Goal: Task Accomplishment & Management: Use online tool/utility

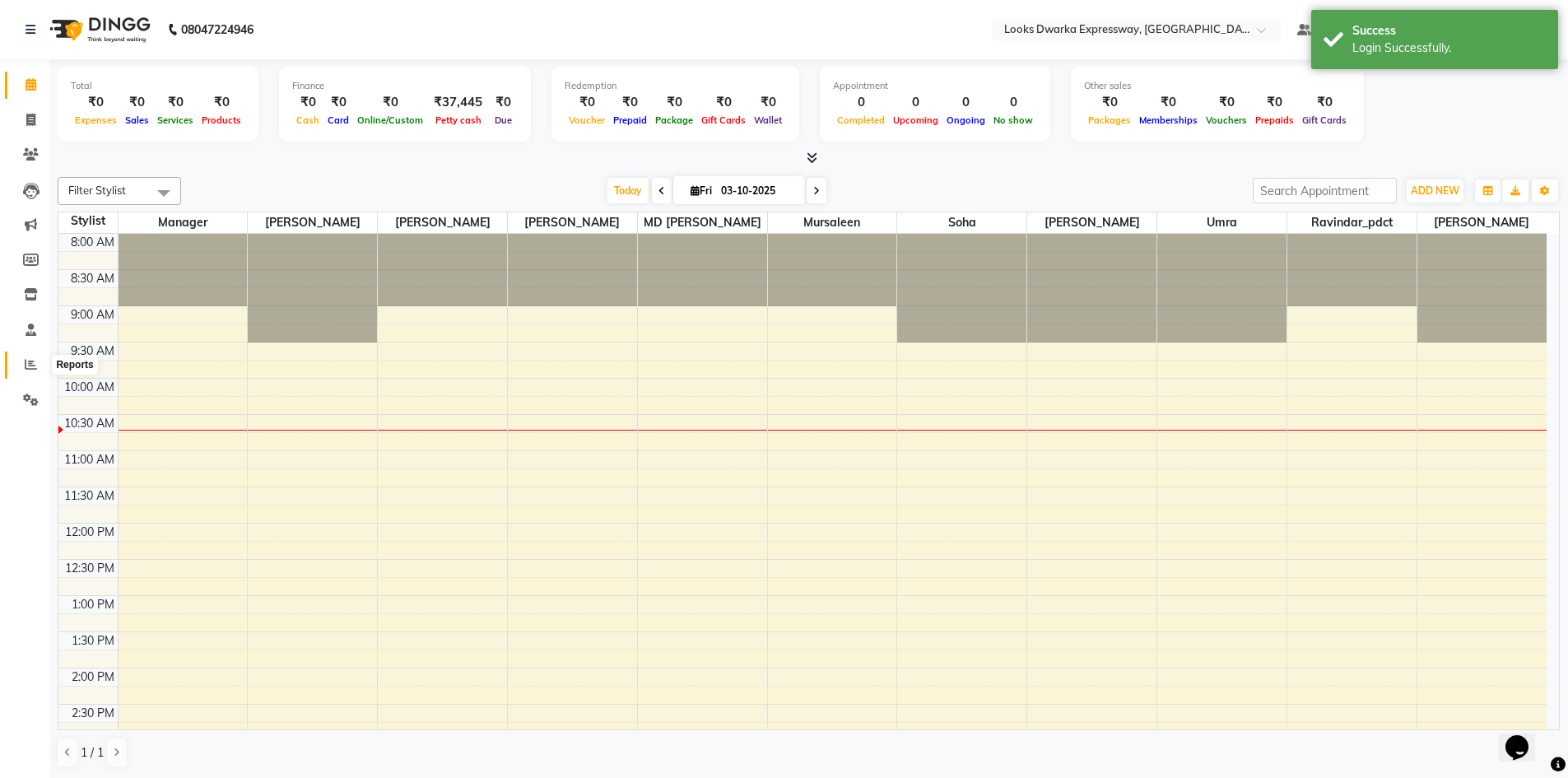
click at [35, 366] on icon at bounding box center [30, 364] width 13 height 13
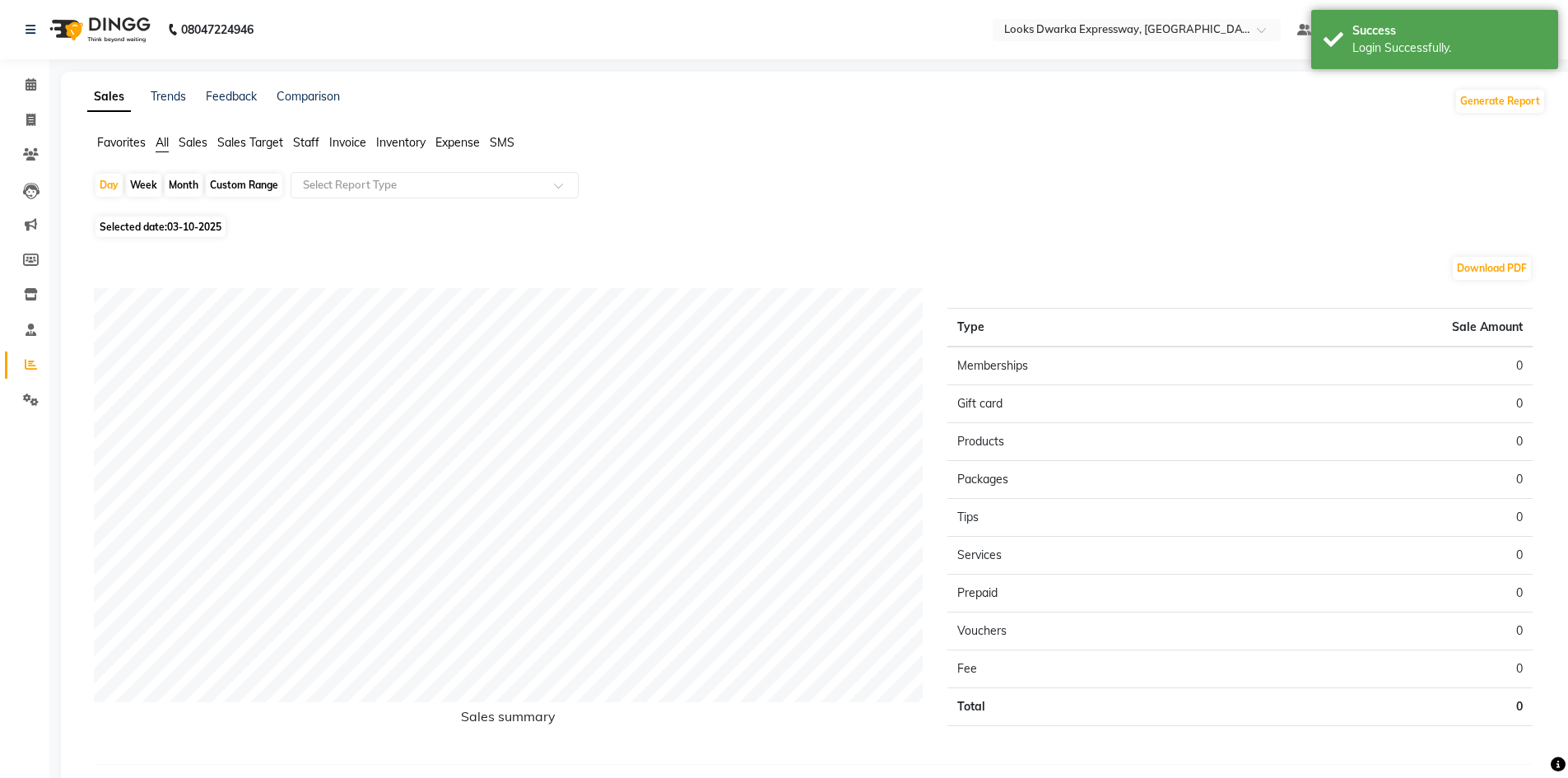
click at [214, 229] on span "03-10-2025" at bounding box center [194, 226] width 55 height 13
select select "10"
select select "2025"
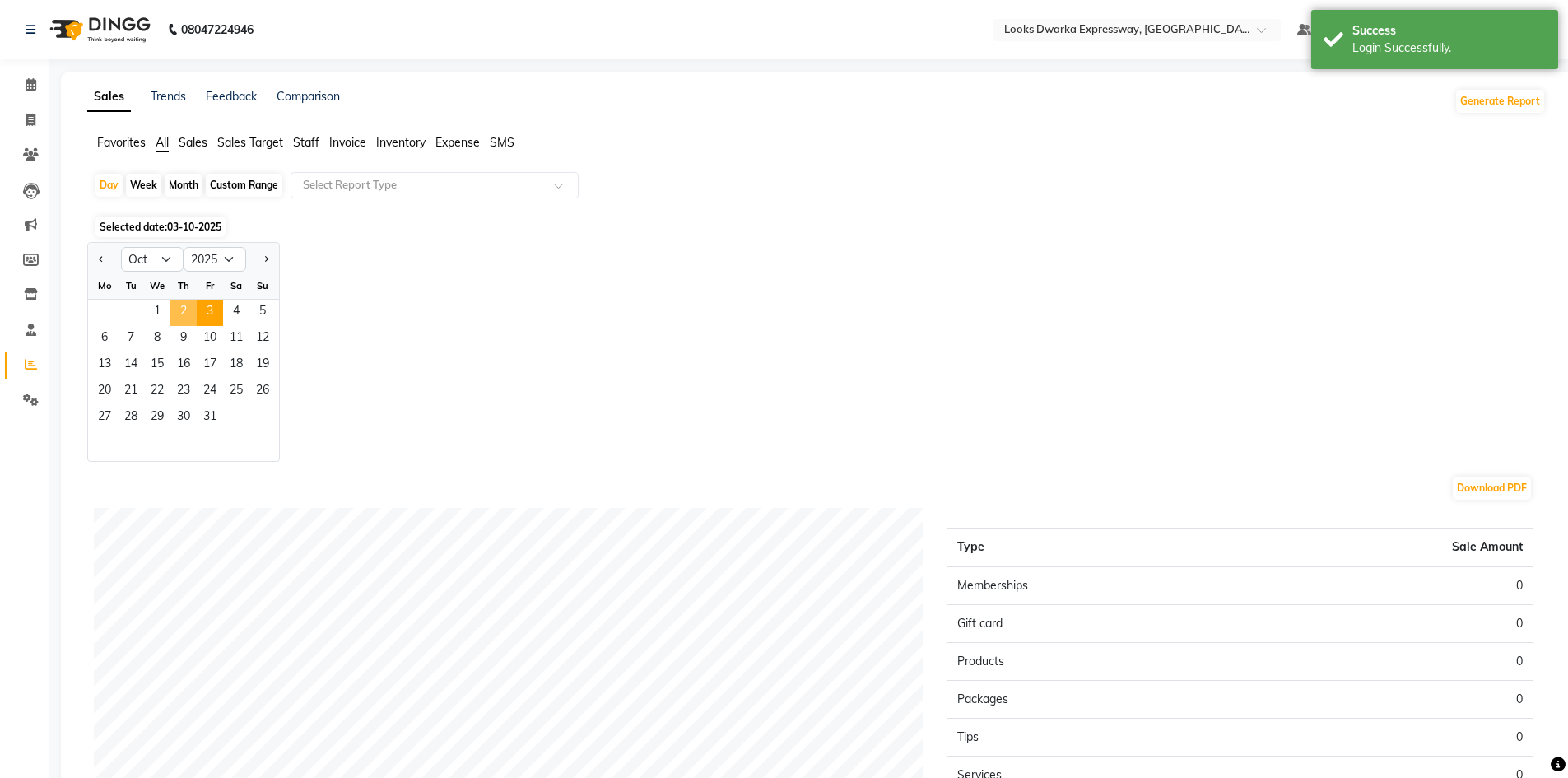
click at [178, 302] on span "2" at bounding box center [183, 312] width 26 height 26
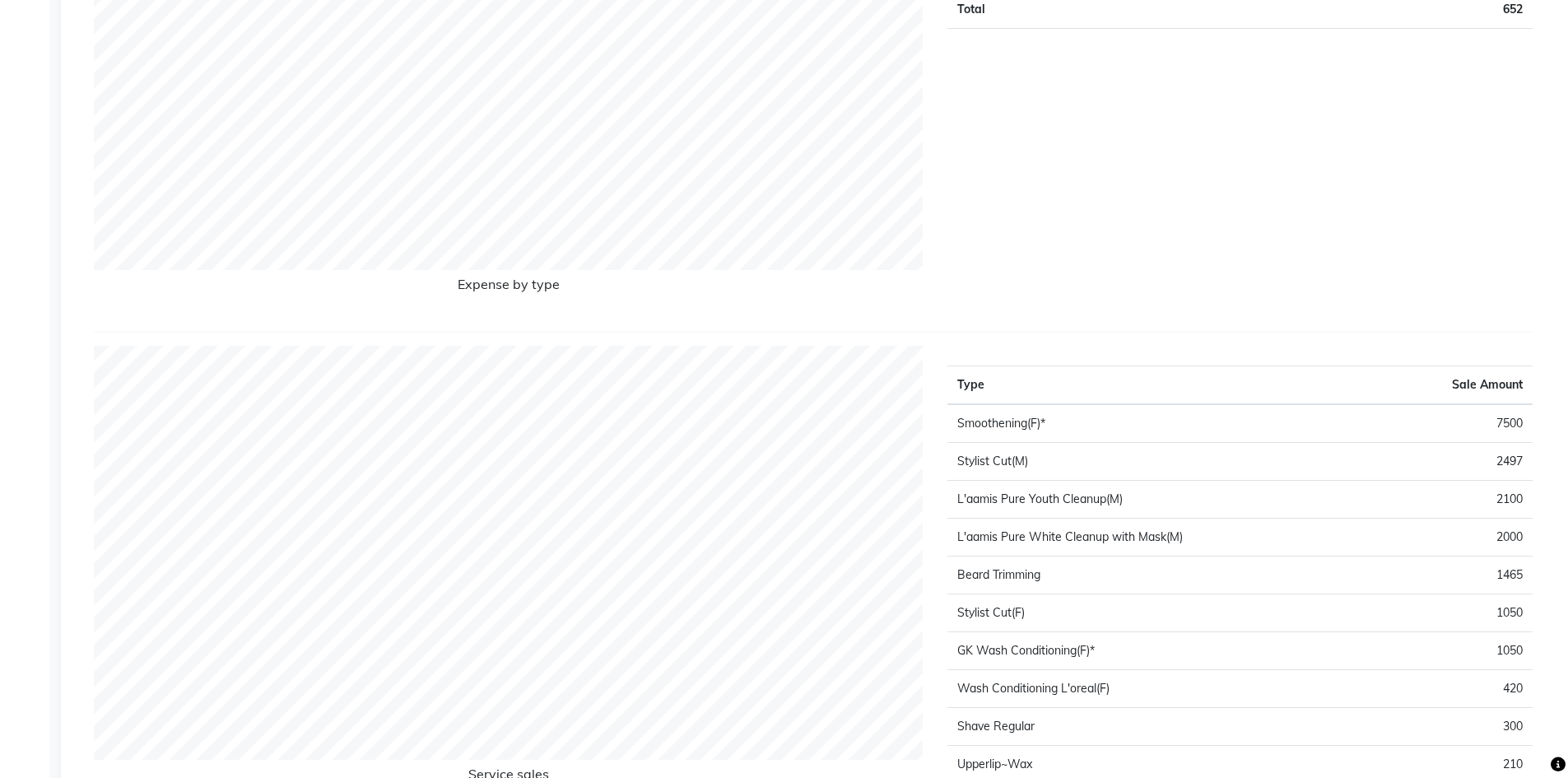
scroll to position [1667, 0]
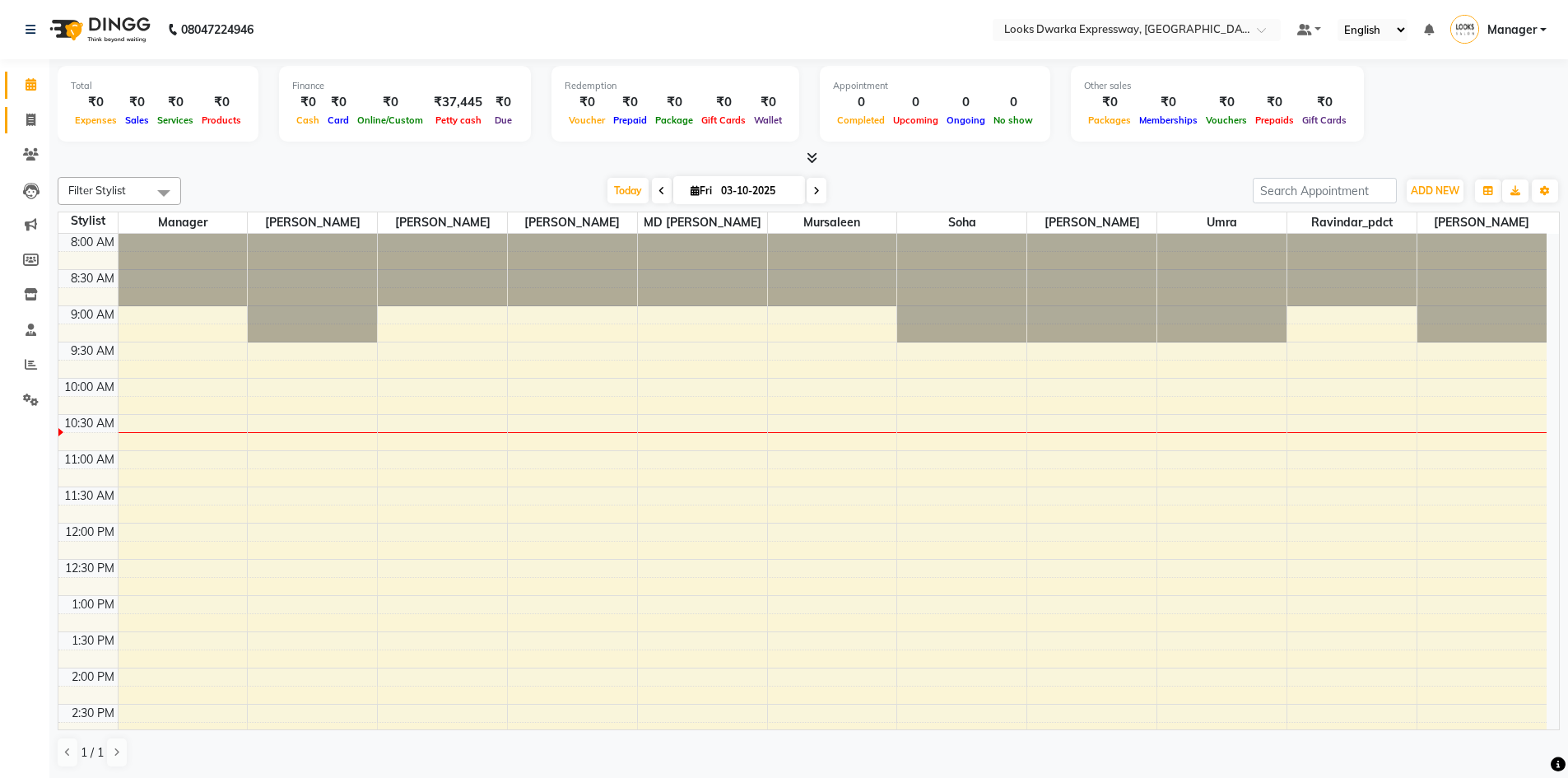
click at [28, 130] on link "Invoice" at bounding box center [24, 120] width 40 height 27
select select "service"
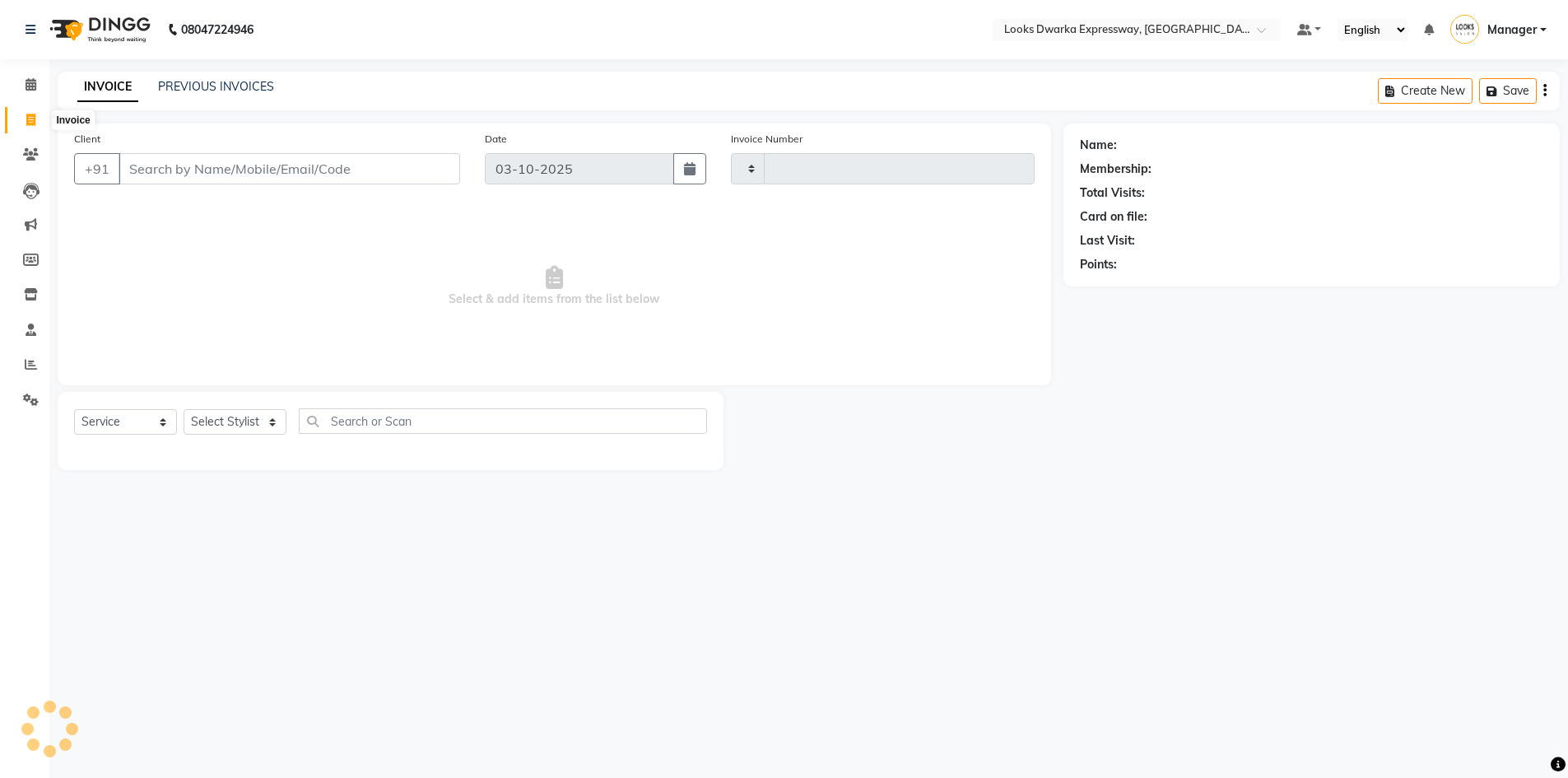
type input "2261"
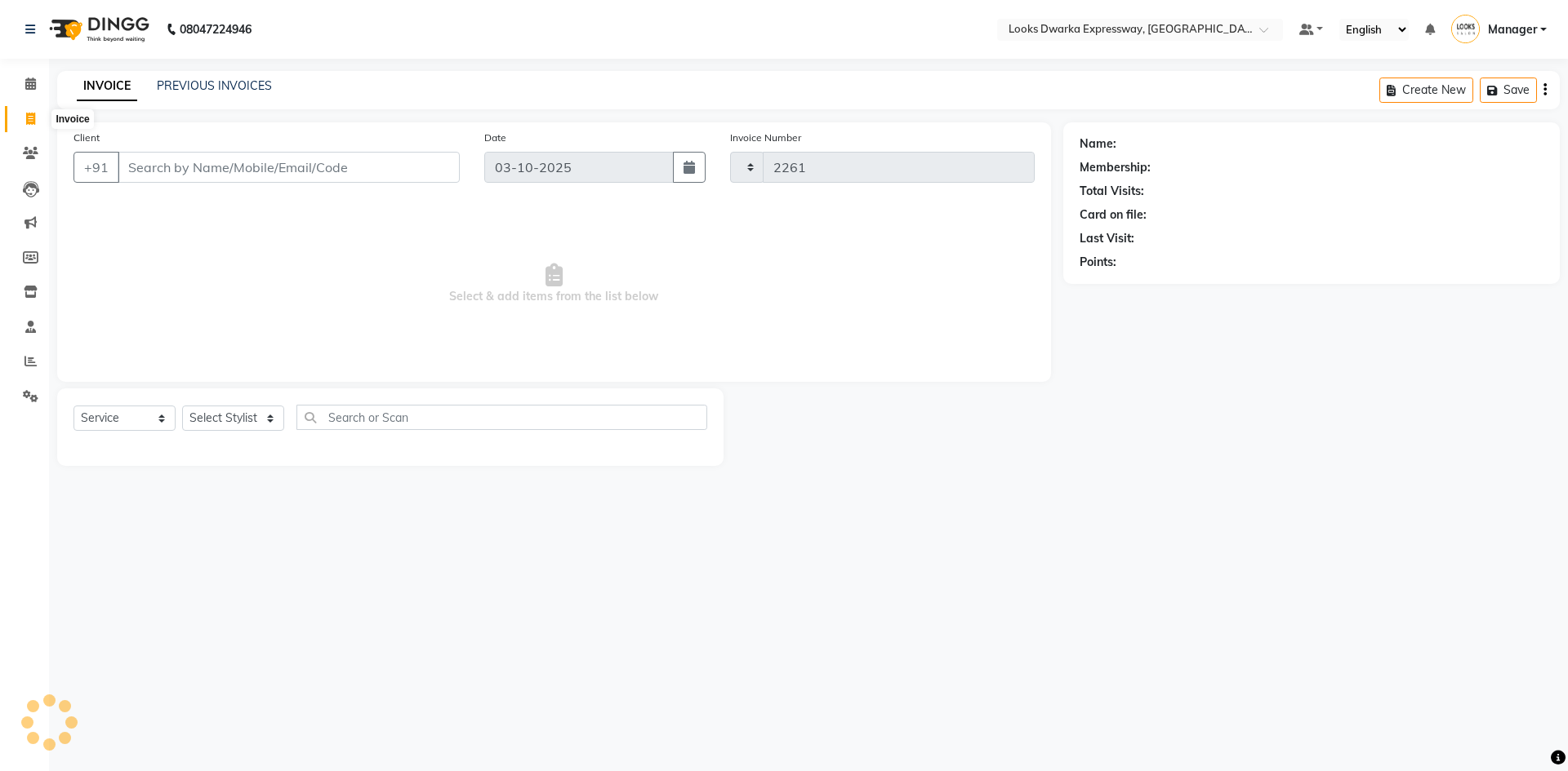
select select "6011"
click at [19, 87] on span at bounding box center [31, 84] width 28 height 18
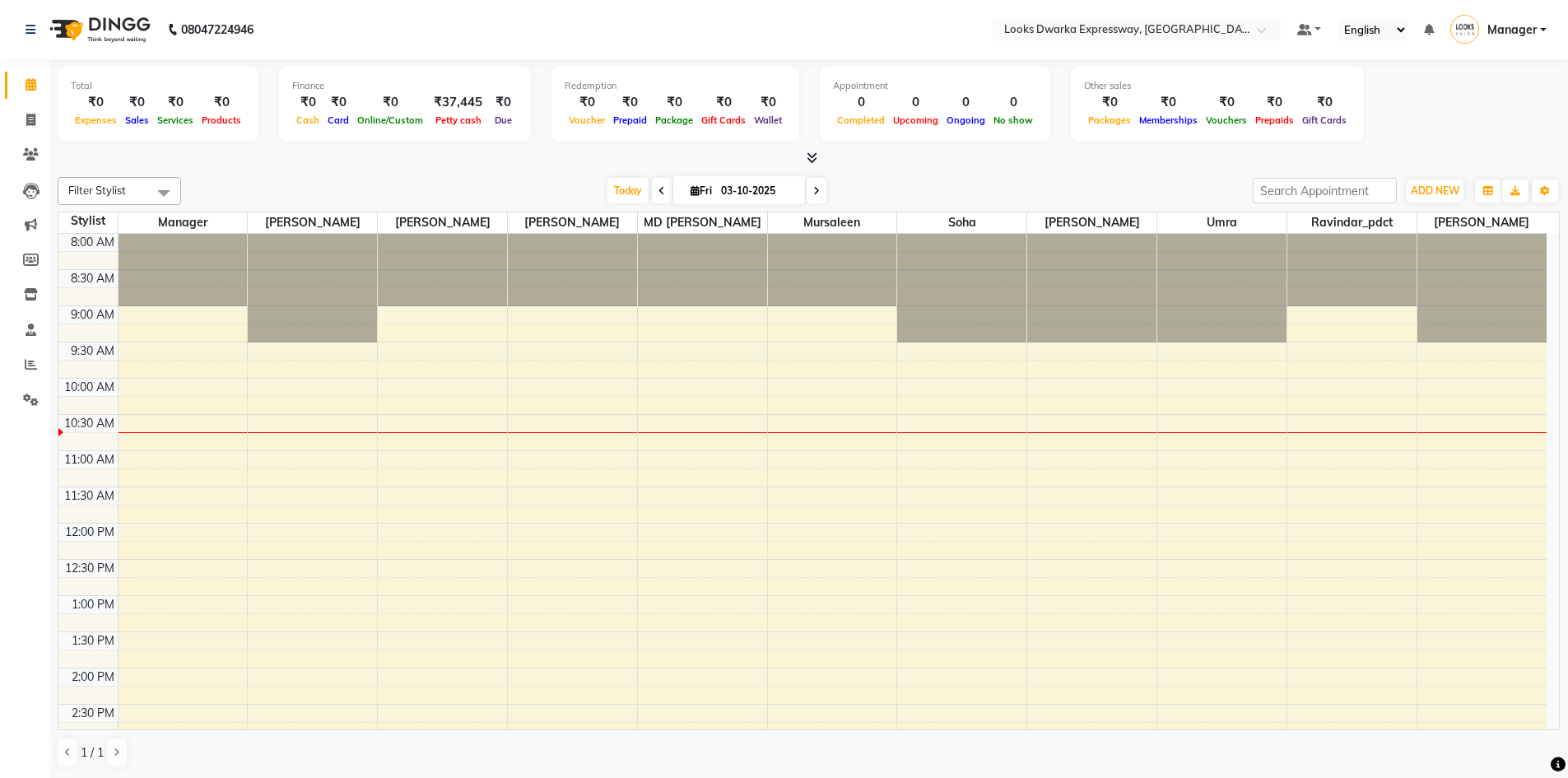
click at [717, 192] on input "03-10-2025" at bounding box center [757, 190] width 82 height 24
select select "10"
select select "2025"
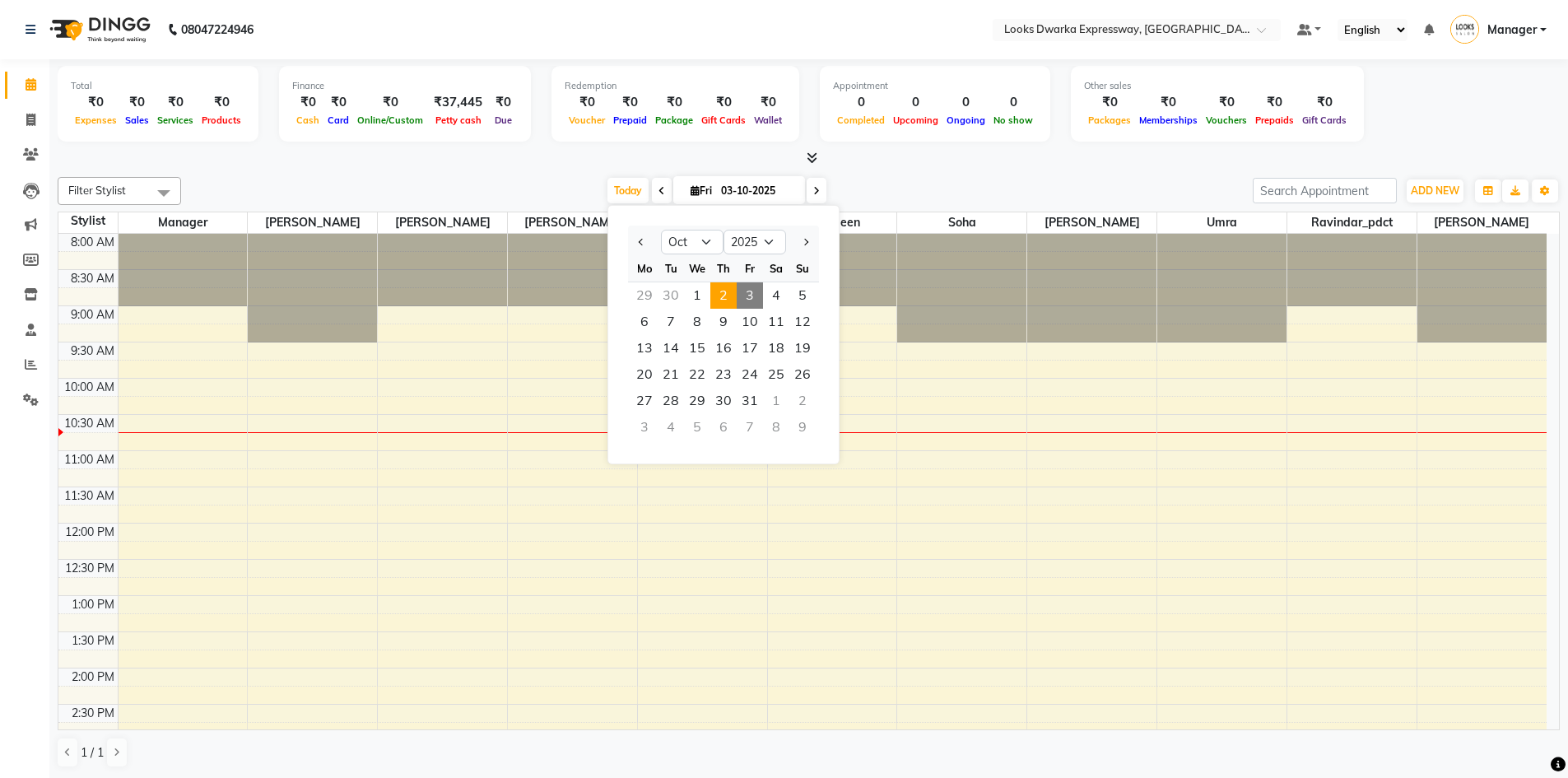
click at [729, 287] on span "2" at bounding box center [723, 295] width 26 height 26
type input "02-10-2025"
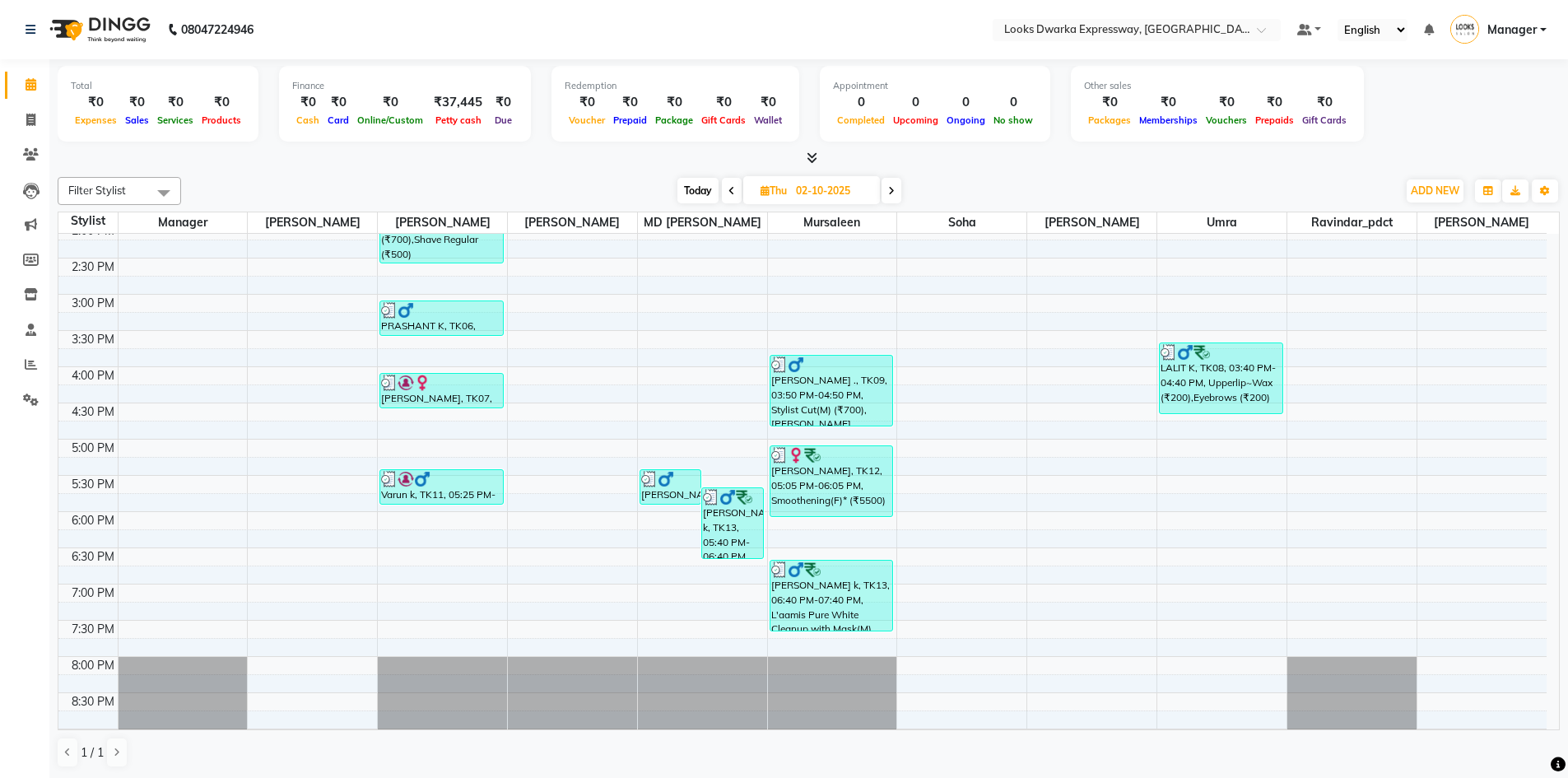
scroll to position [475, 0]
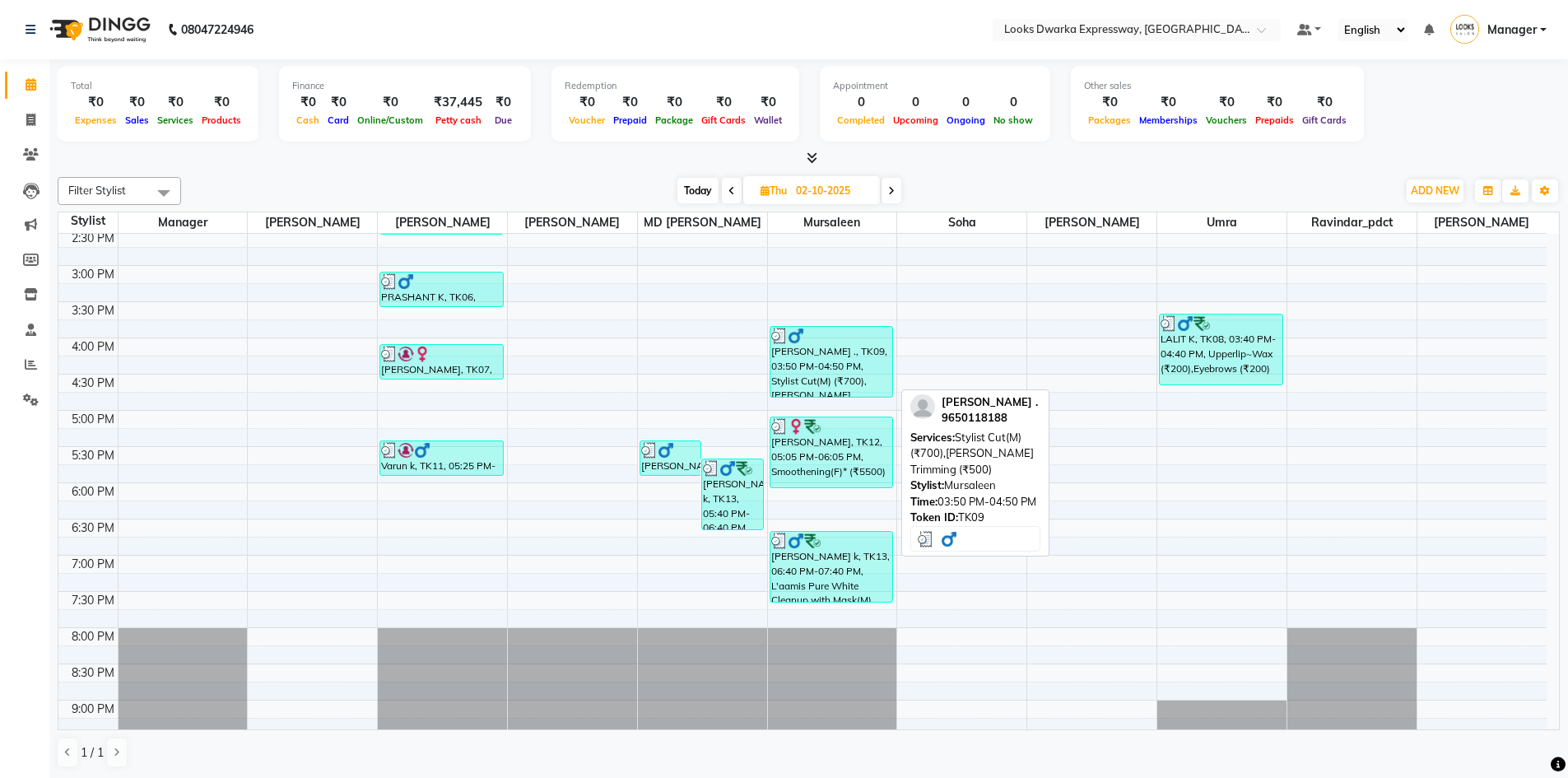
click at [798, 339] on img at bounding box center [796, 336] width 17 height 17
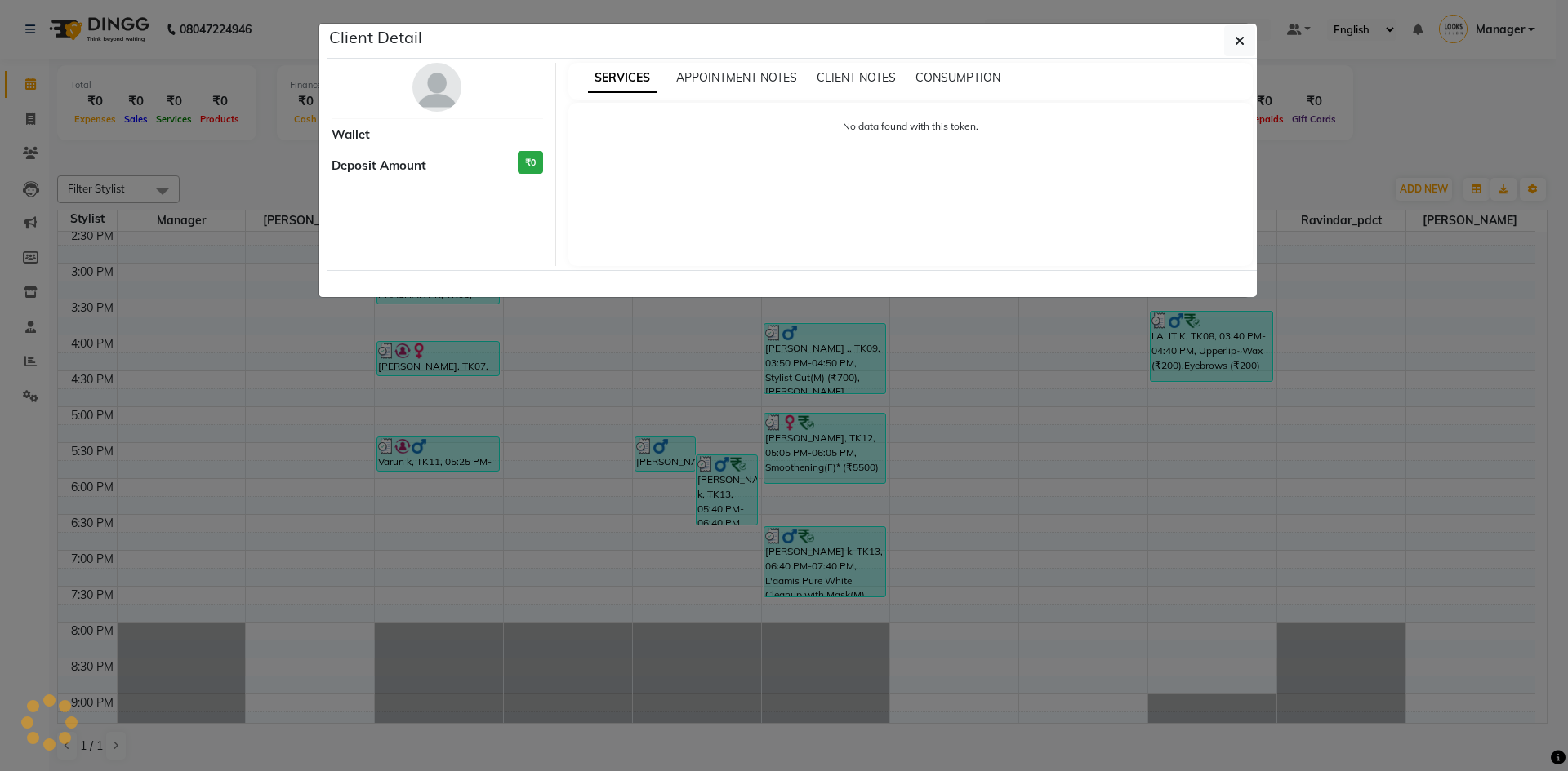
select select "3"
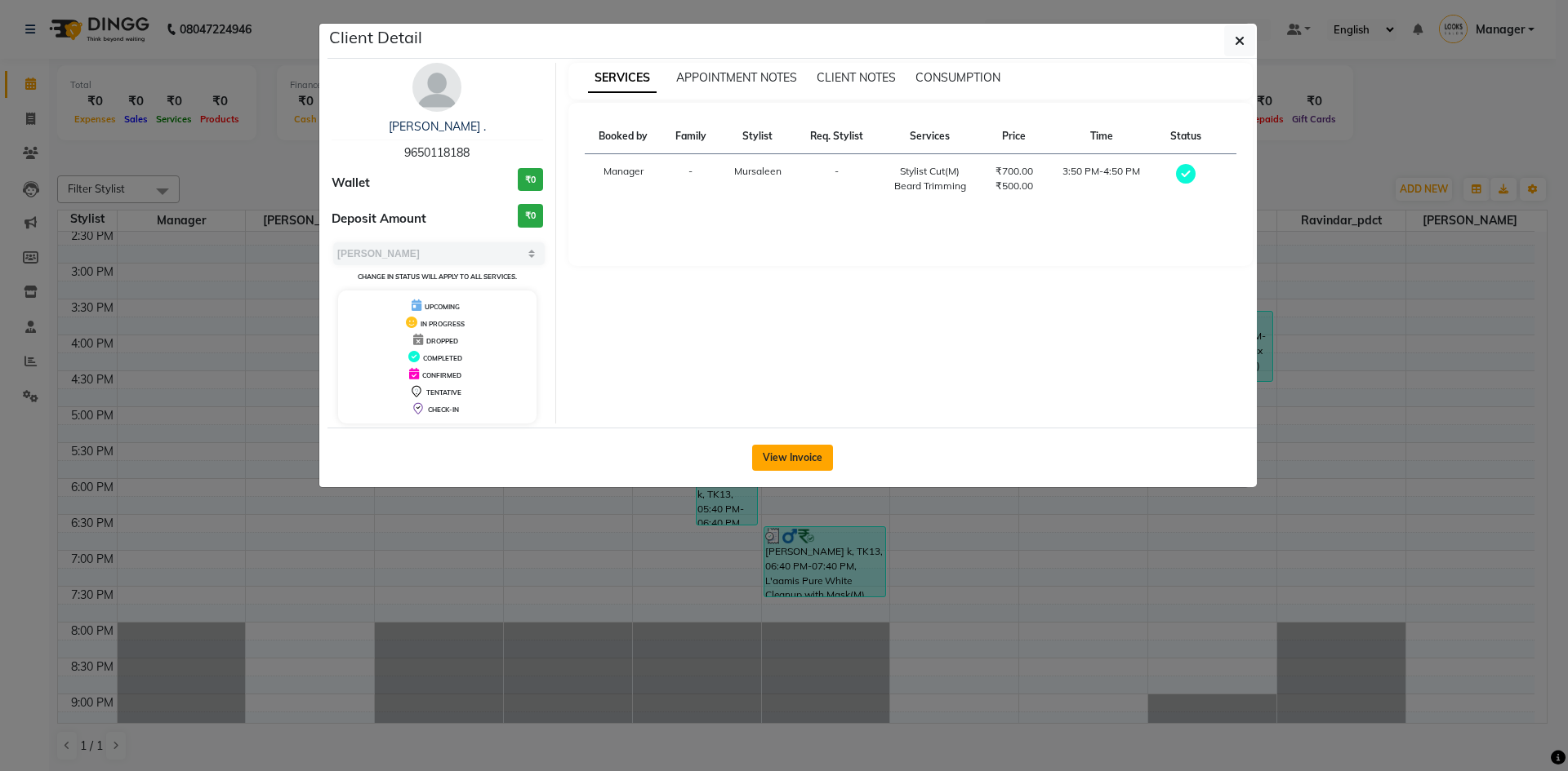
click at [795, 455] on button "View Invoice" at bounding box center [792, 457] width 81 height 26
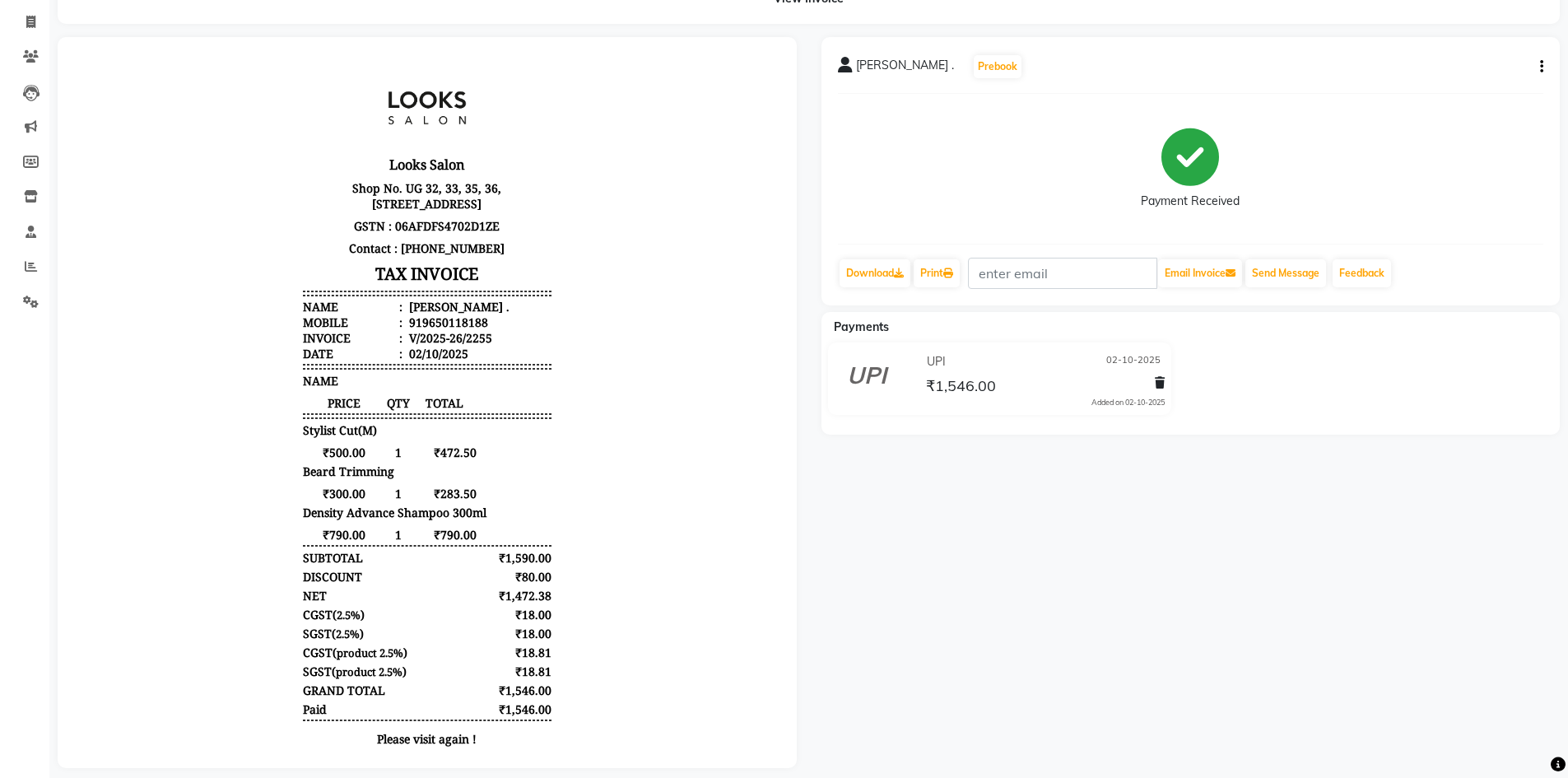
scroll to position [125, 0]
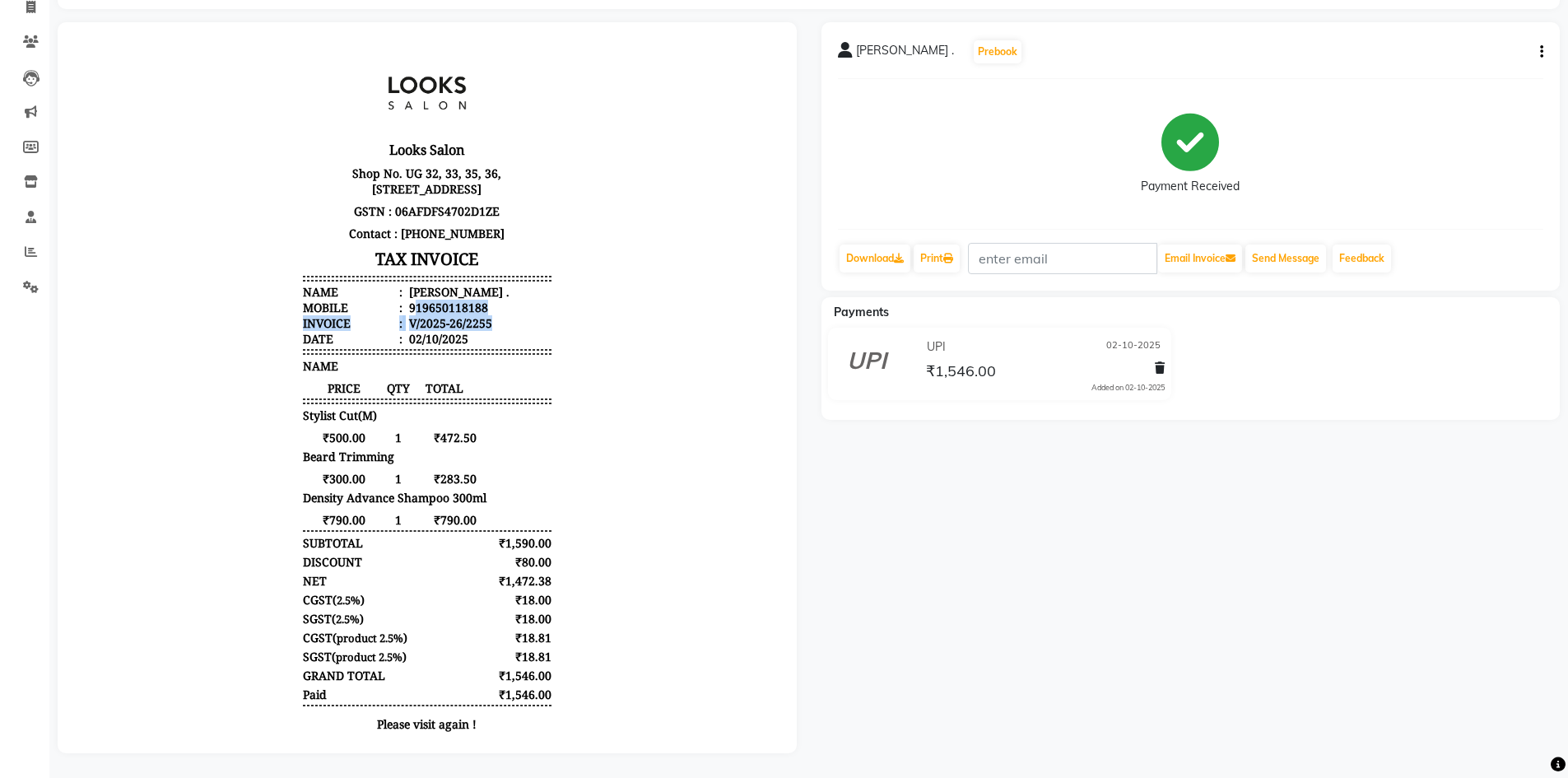
drag, startPoint x: 404, startPoint y: 323, endPoint x: 497, endPoint y: 333, distance: 93.5
click at [497, 333] on ul "Name : [PERSON_NAME] . Mobile : 919650118188 Invoice : V/2025-26/2255 Date : [D…" at bounding box center [427, 315] width 248 height 62
click at [559, 371] on body "Looks Salon Shop No. UG 32, 33, 35, 36, [STREET_ADDRESS] GSTN : 06AFDFS4702D1ZE…" at bounding box center [427, 424] width 693 height 757
drag, startPoint x: 408, startPoint y: 326, endPoint x: 474, endPoint y: 322, distance: 66.1
click at [474, 316] on li "Mobile : 919650118188" at bounding box center [427, 307] width 248 height 16
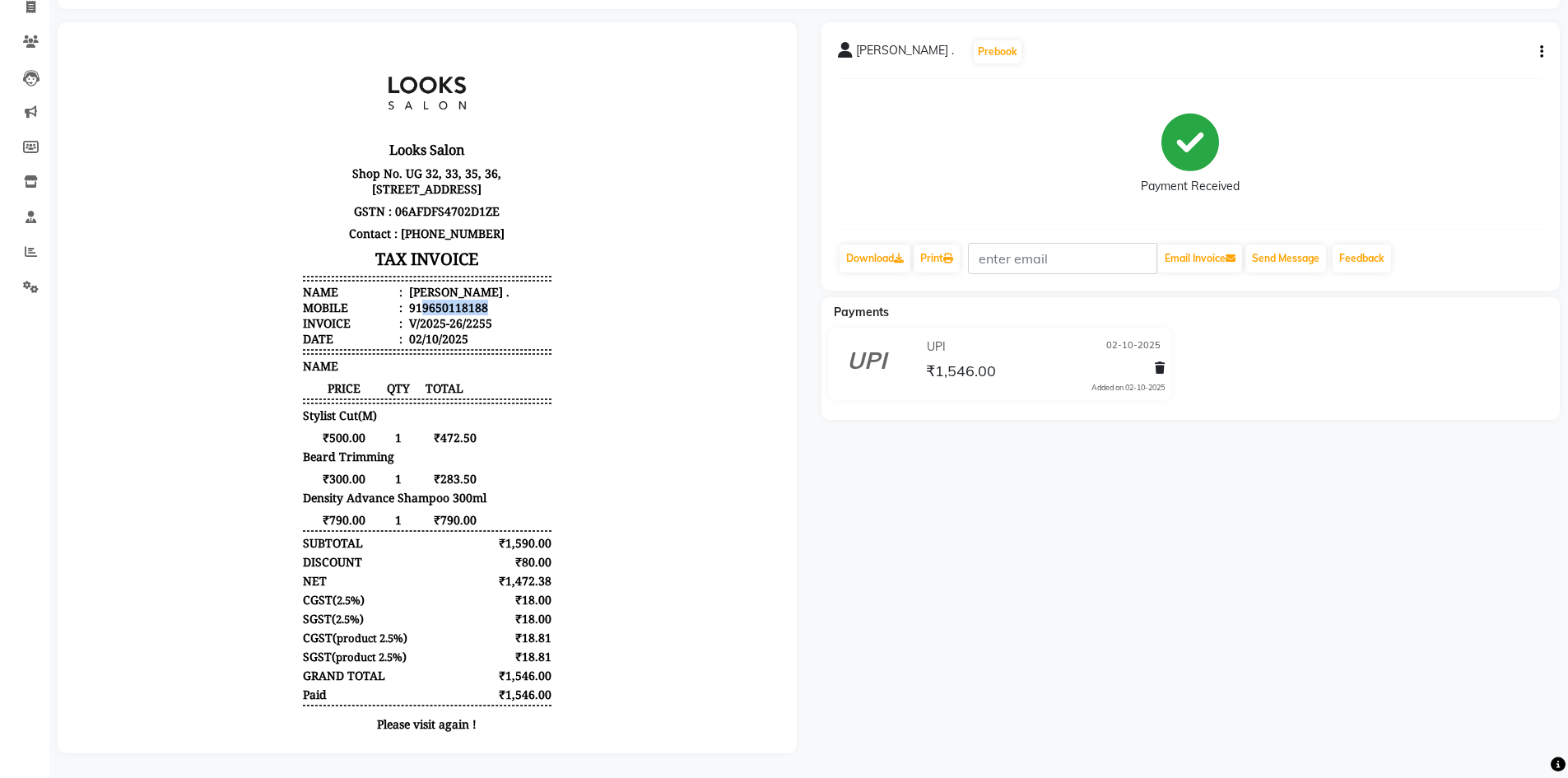
copy div "9650118188"
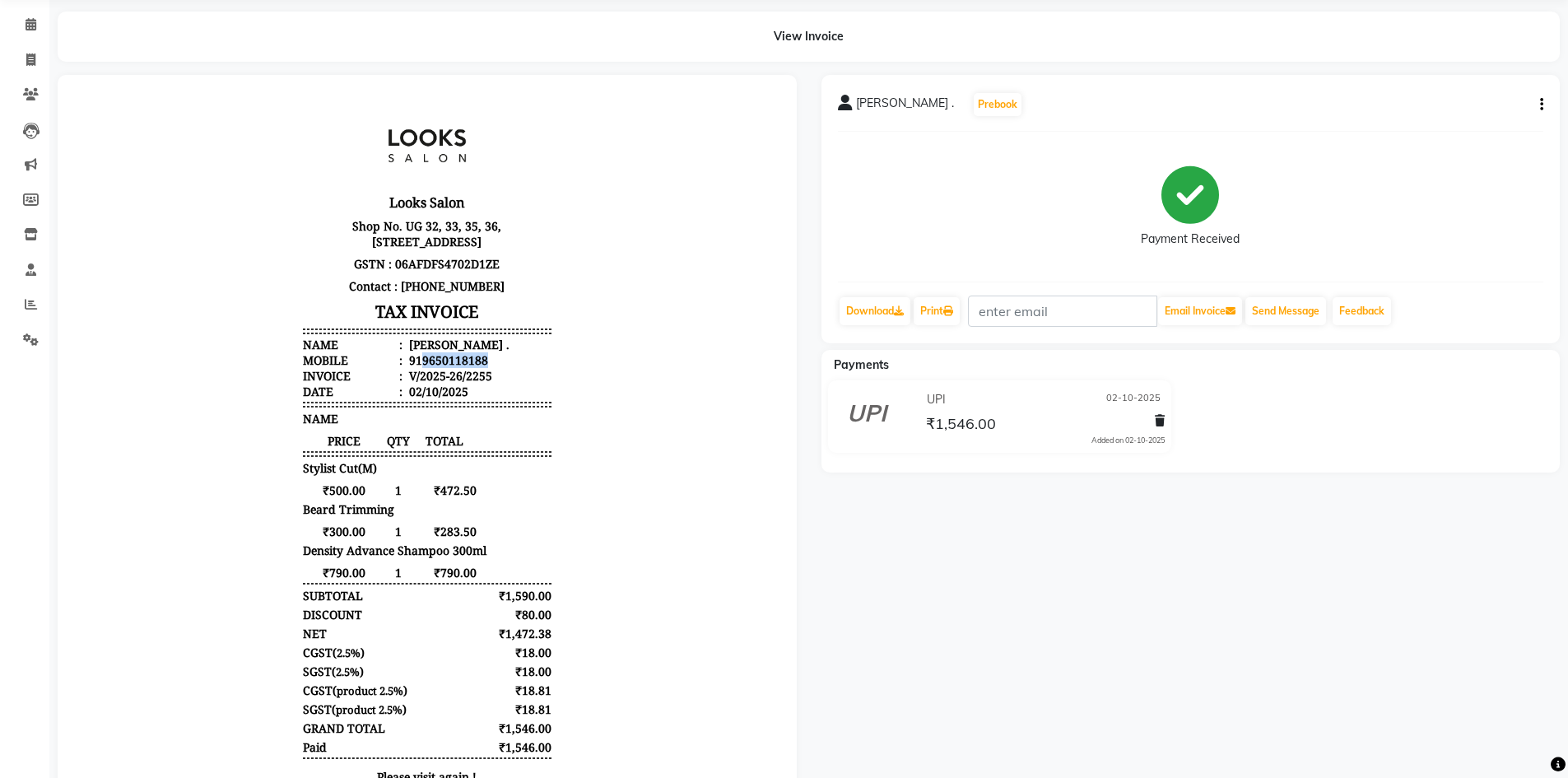
scroll to position [0, 0]
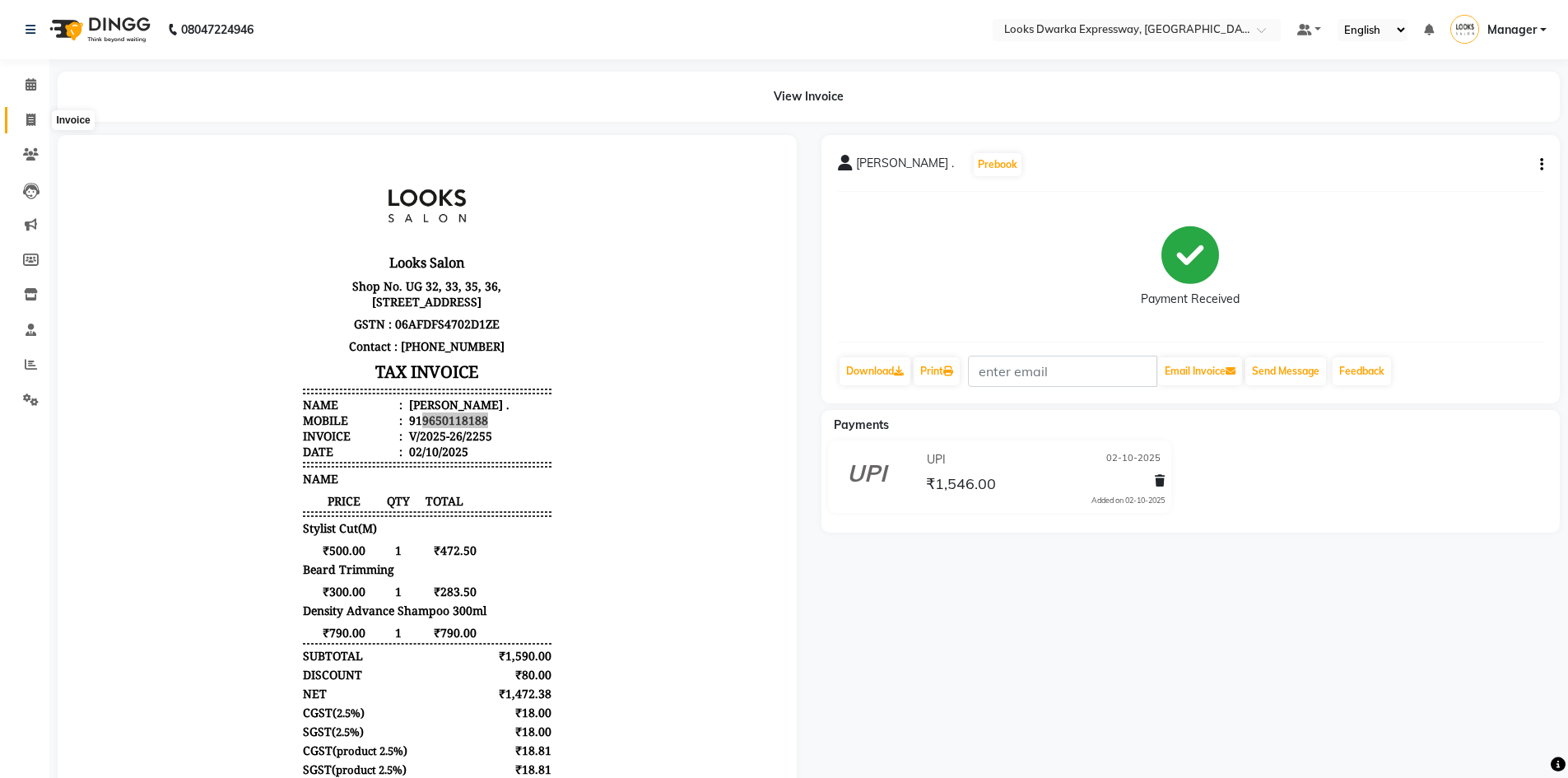
click at [30, 120] on icon at bounding box center [30, 120] width 9 height 13
select select "service"
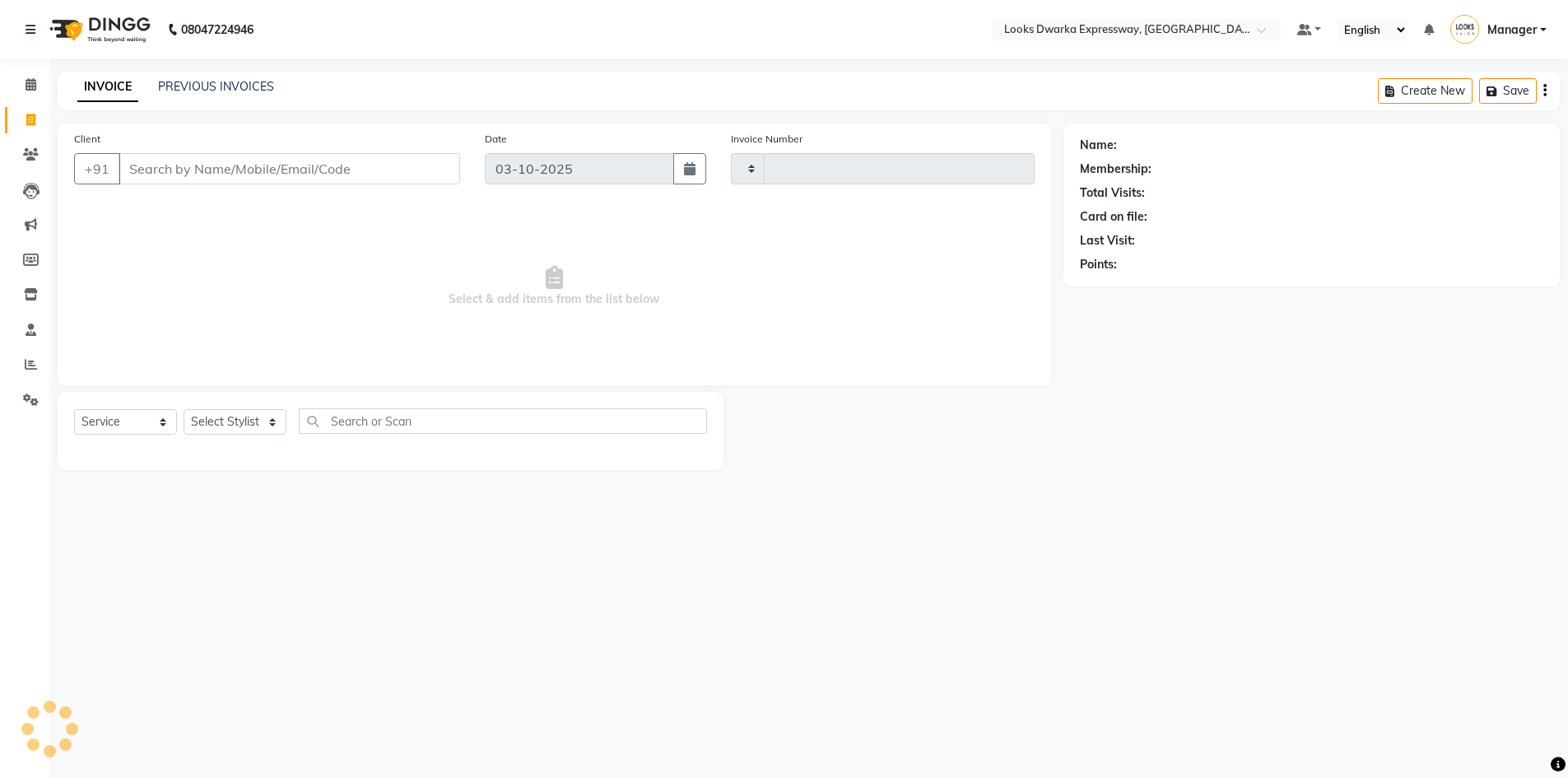
type input "2261"
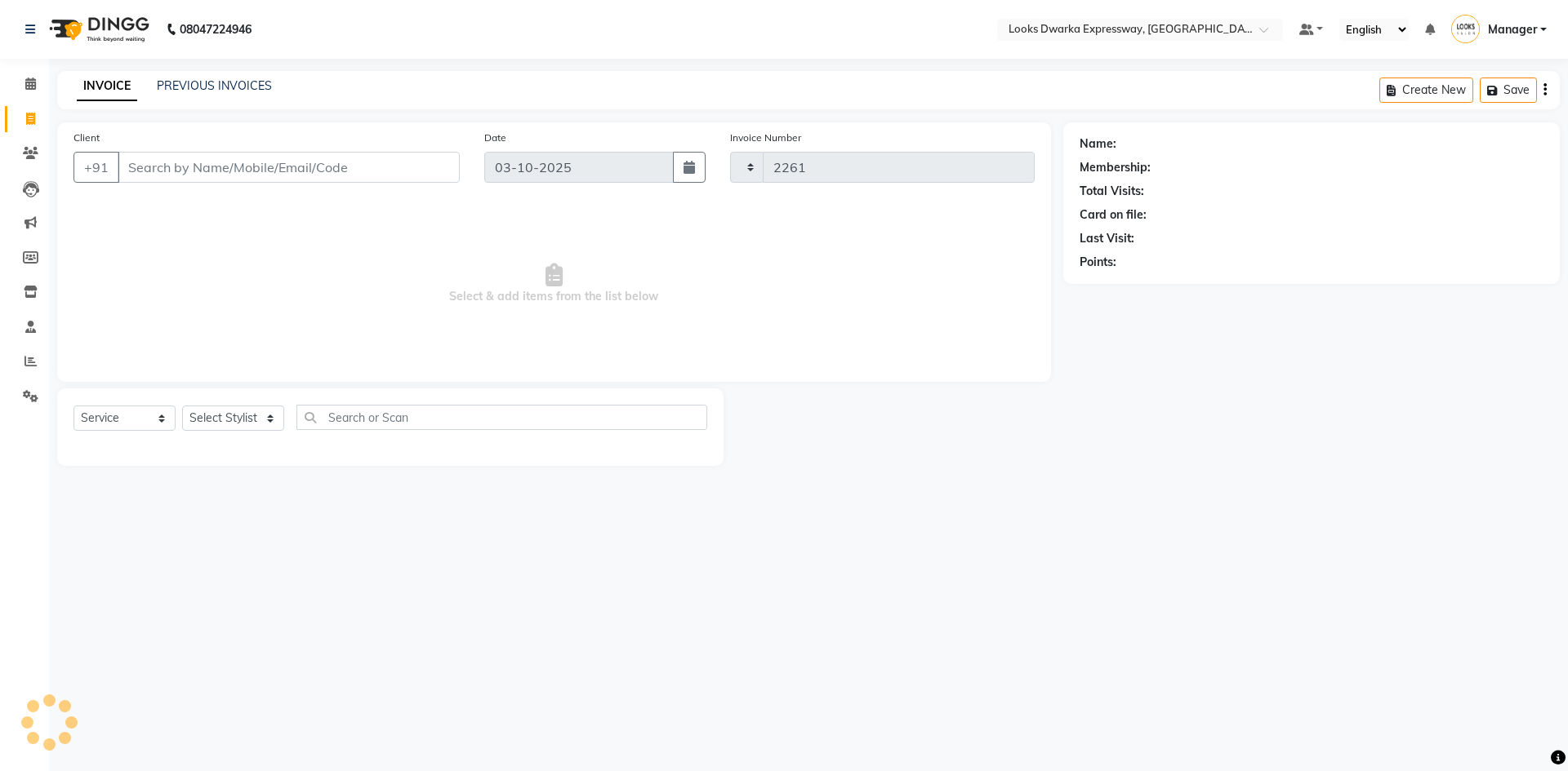
select select "6011"
click at [139, 169] on input "Client" at bounding box center [289, 167] width 342 height 31
type input "9650118188"
select select "1: Object"
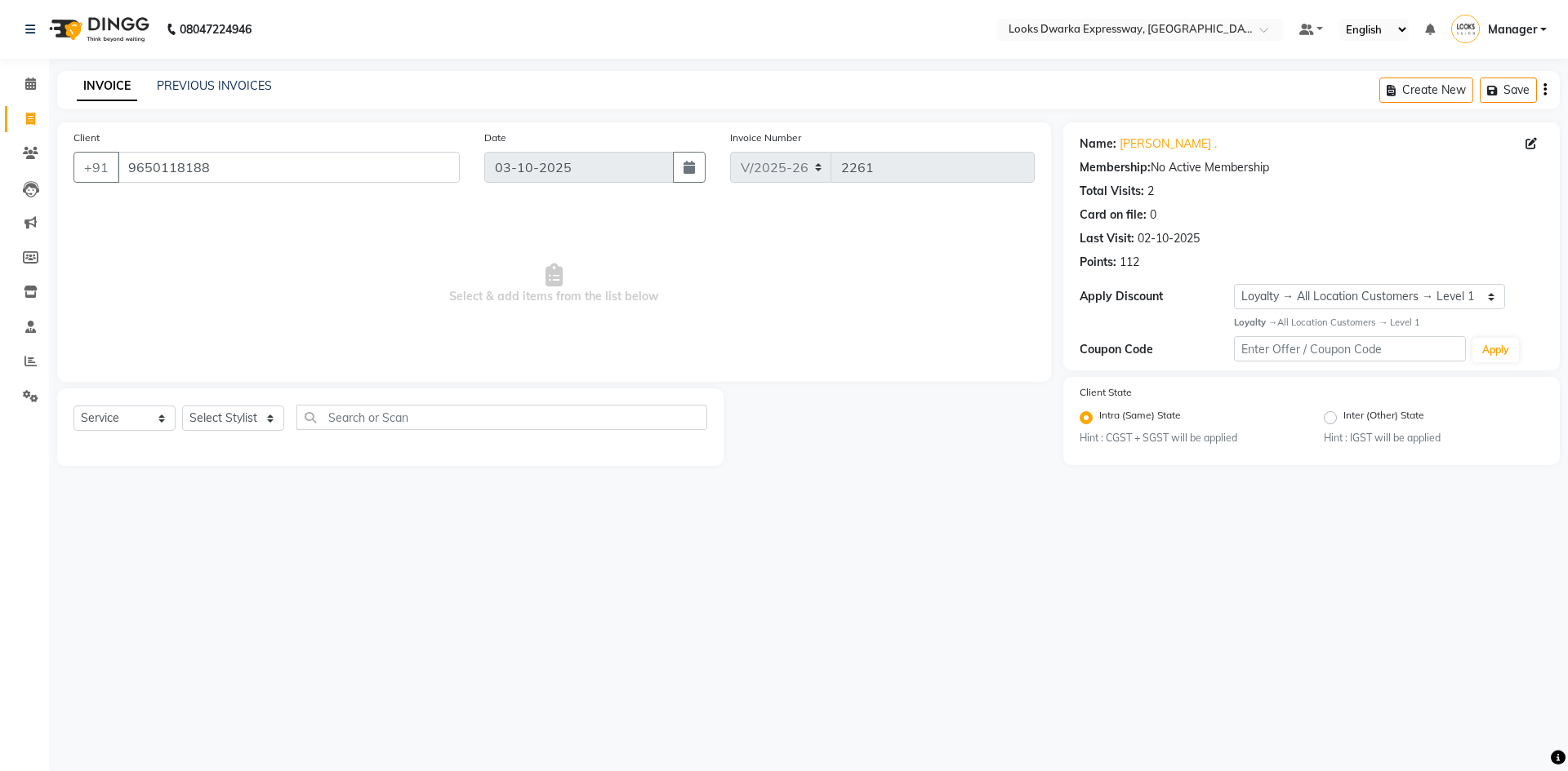
click at [1120, 192] on div "Total Visits:" at bounding box center [1111, 191] width 64 height 18
click at [1147, 192] on div "2" at bounding box center [1151, 191] width 7 height 18
click at [1147, 191] on div "2" at bounding box center [1151, 191] width 7 height 18
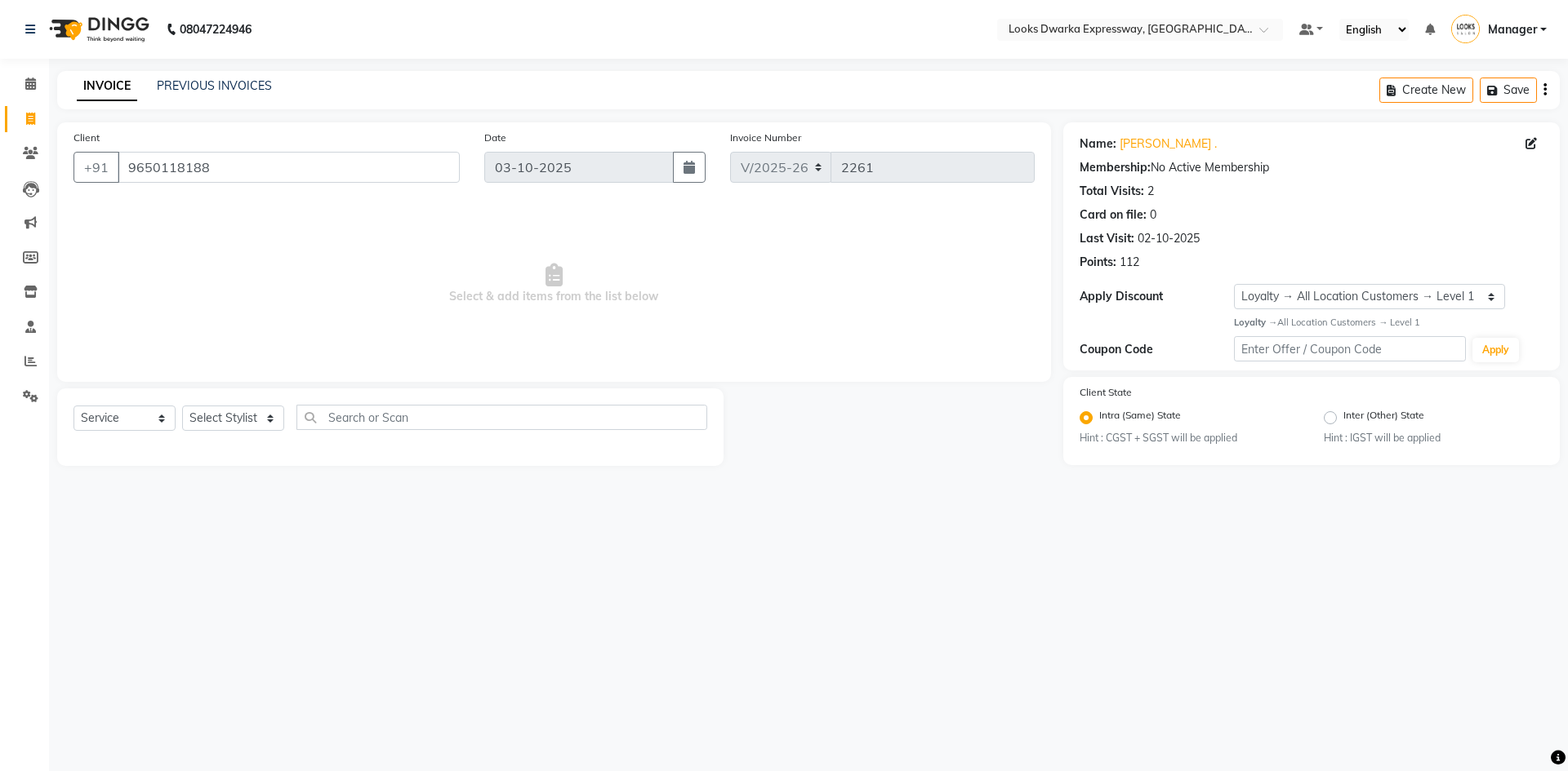
click at [984, 550] on div "08047224946 Select Location × Looks Dwarka Expressway, [GEOGRAPHIC_DATA] Defaul…" at bounding box center [784, 386] width 1568 height 771
